Goal: Task Accomplishment & Management: Manage account settings

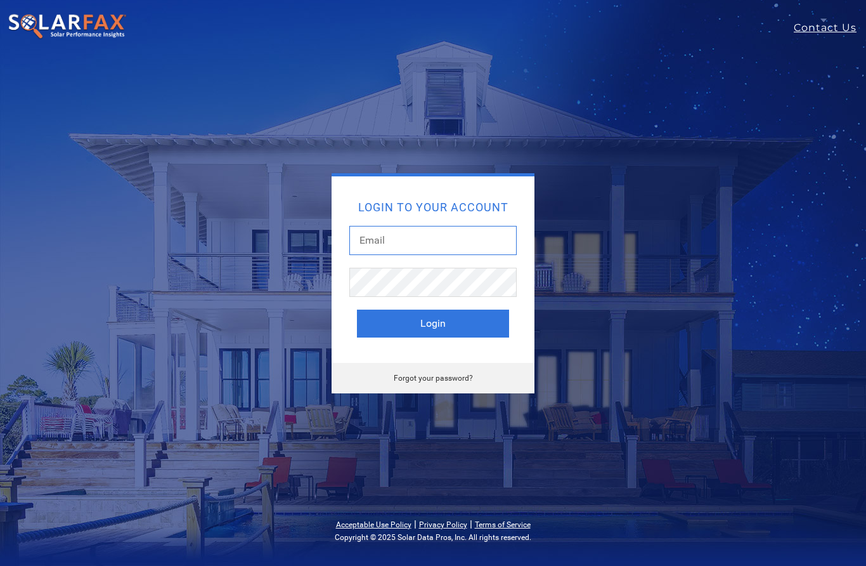
click at [473, 238] on input "text" at bounding box center [432, 240] width 167 height 29
click at [457, 374] on link "Forgot your password?" at bounding box center [433, 378] width 79 height 9
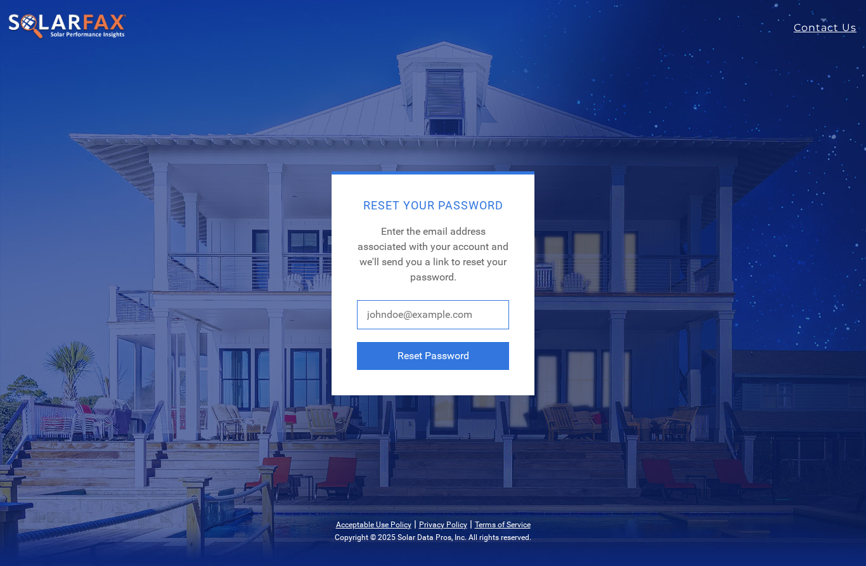
click at [464, 313] on input "text" at bounding box center [433, 314] width 152 height 29
type input "chrishilton@solcoreinc.com"
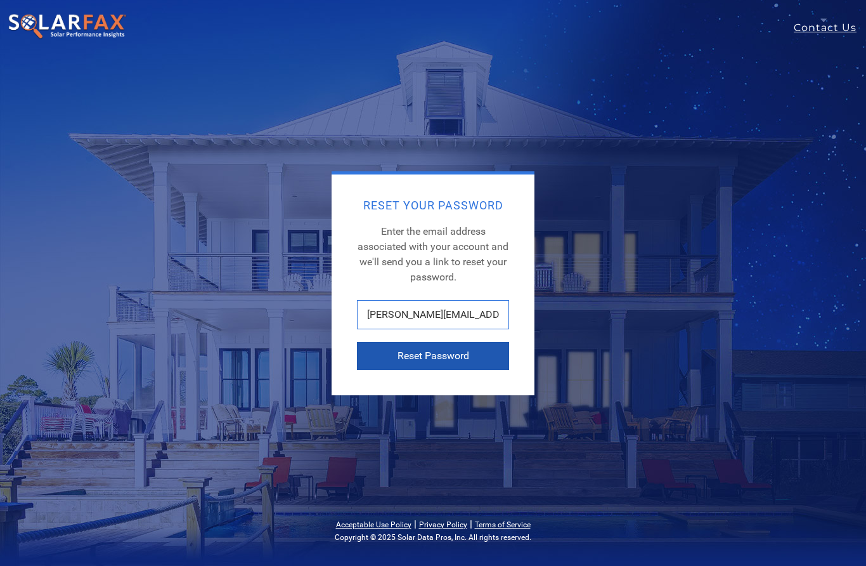
click at [455, 349] on button "Reset Password" at bounding box center [433, 356] width 152 height 28
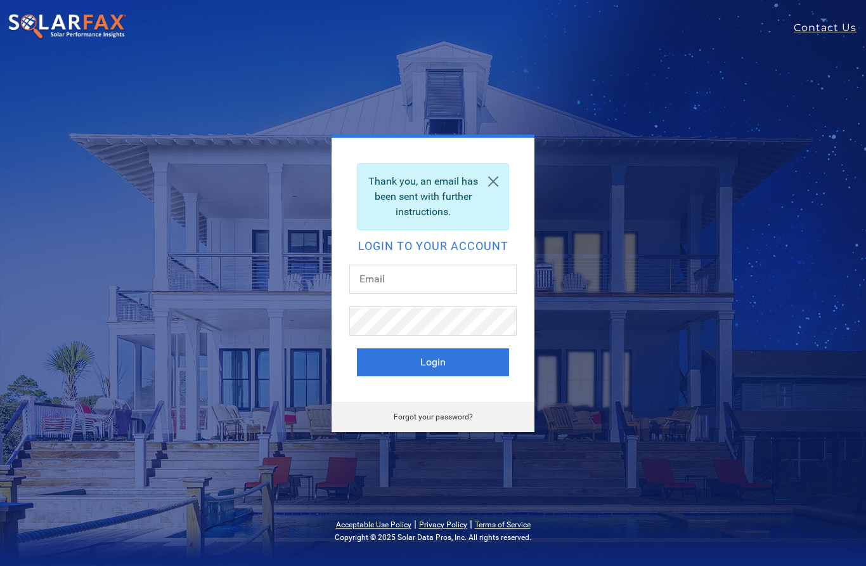
click at [448, 416] on link "Forgot your password?" at bounding box center [433, 416] width 79 height 9
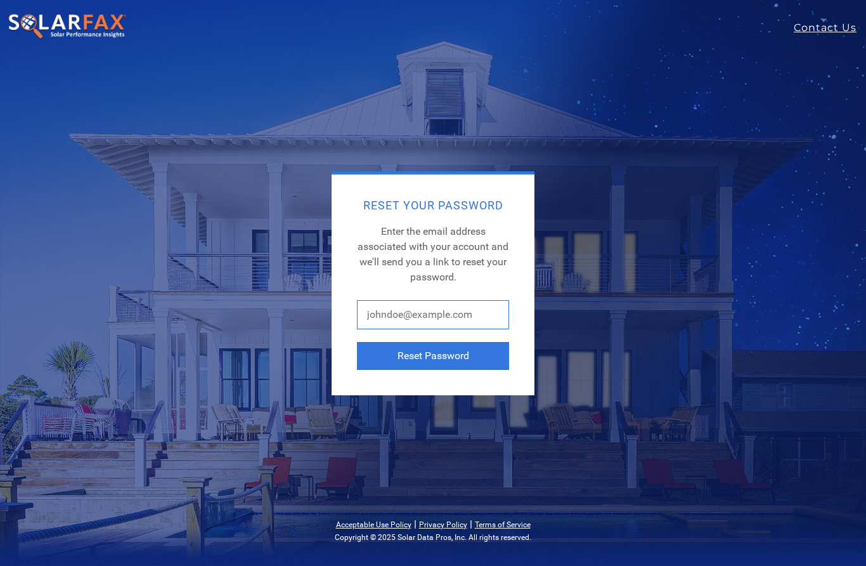
click at [472, 314] on input "text" at bounding box center [433, 314] width 152 height 29
type input "C"
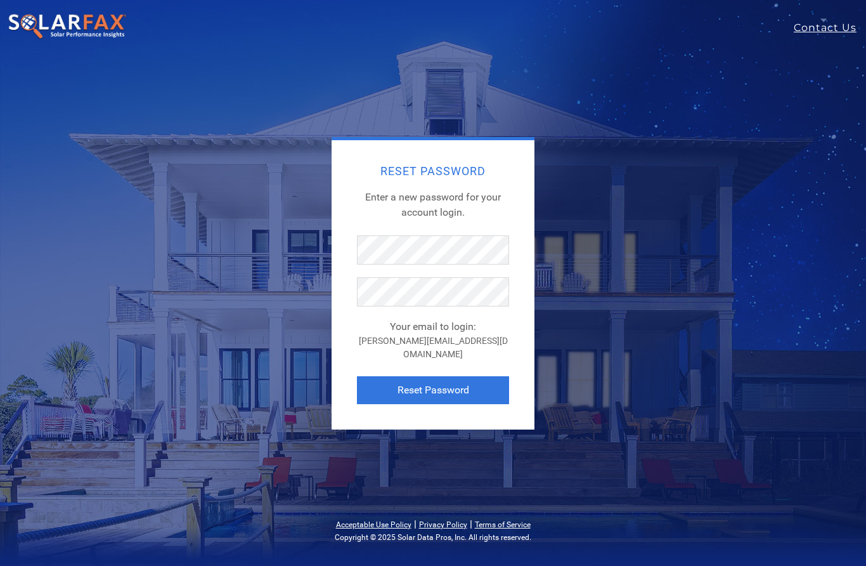
click at [490, 280] on form "Your email to login: [PERSON_NAME][EMAIL_ADDRESS][DOMAIN_NAME] Reset Password" at bounding box center [433, 319] width 152 height 169
click at [488, 390] on button "Reset Password" at bounding box center [433, 390] width 152 height 28
